Goal: Task Accomplishment & Management: Manage account settings

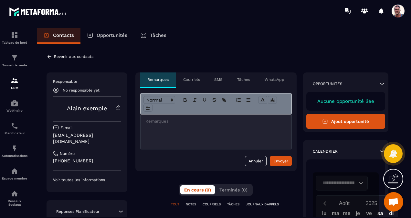
click at [117, 106] on icon at bounding box center [118, 107] width 4 height 4
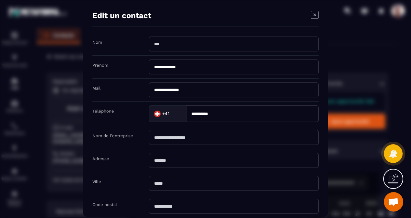
click at [314, 15] on icon "Modal window" at bounding box center [315, 15] width 8 height 8
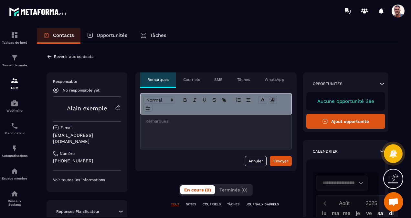
click at [57, 54] on p "Revenir aux contacts" at bounding box center [73, 56] width 39 height 5
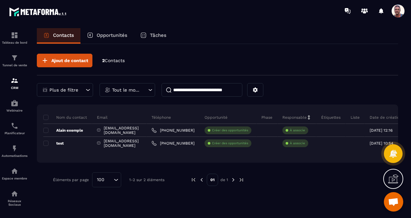
click at [391, 177] on icon at bounding box center [393, 178] width 10 height 10
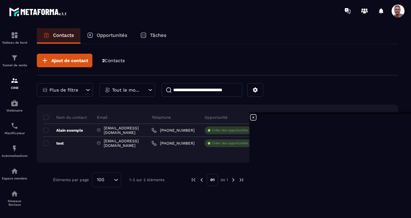
click at [254, 117] on icon at bounding box center [253, 117] width 8 height 8
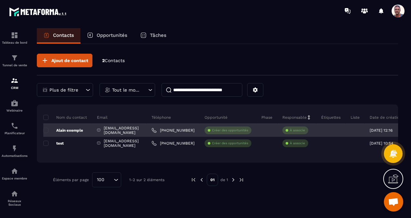
click at [128, 127] on div "[EMAIL_ADDRESS][DOMAIN_NAME]" at bounding box center [119, 130] width 55 height 13
click at [48, 128] on p "Alain exemple" at bounding box center [63, 130] width 40 height 5
